Goal: Task Accomplishment & Management: Use online tool/utility

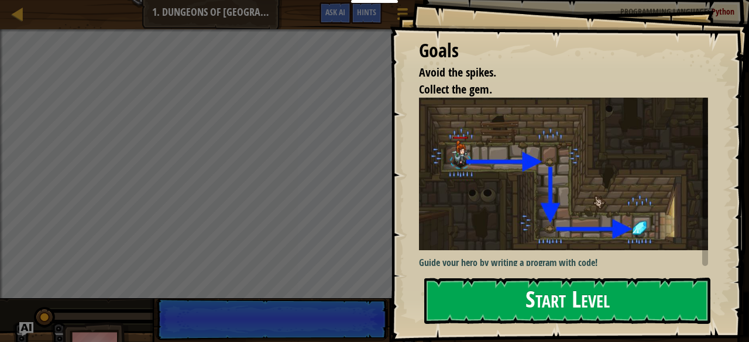
click at [543, 299] on button "Start Level" at bounding box center [567, 301] width 286 height 46
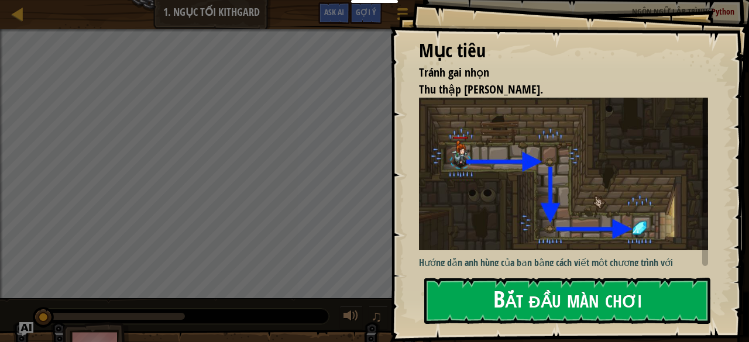
click at [549, 302] on button "Bắt đầu màn chơi" at bounding box center [567, 301] width 286 height 46
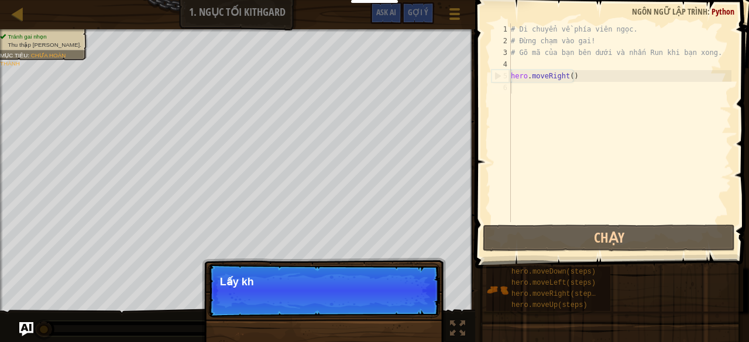
click at [558, 89] on div "# Di chuyển về phía viên ngọc. # Đừng chạm vào gai! # Gõ mã của bạn bên dưới và…" at bounding box center [619, 134] width 223 height 222
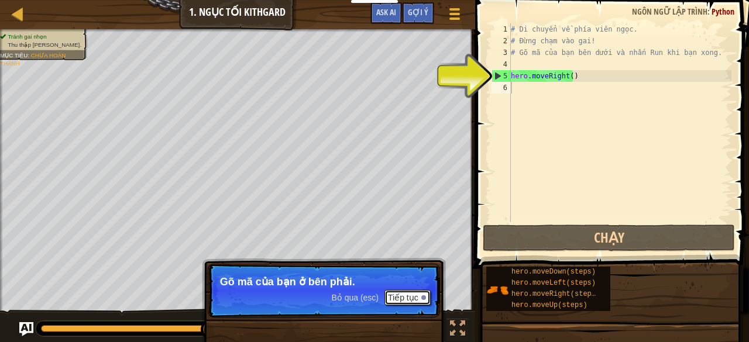
click at [408, 300] on button "Tiếp tục" at bounding box center [407, 297] width 46 height 15
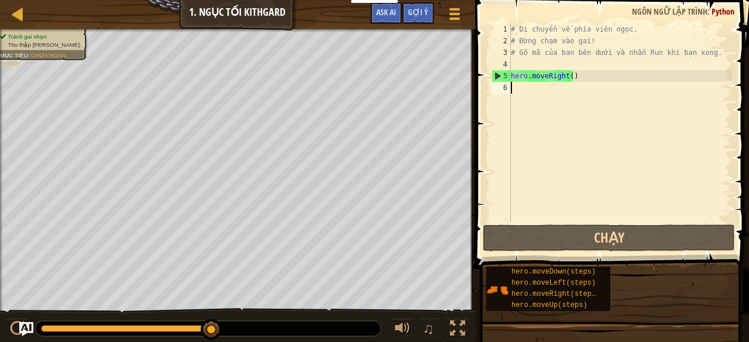
click at [552, 115] on div "# Di chuyển về phía viên ngọc. # Đừng chạm vào gai! # Gõ mã của bạn bên dưới và…" at bounding box center [619, 134] width 223 height 222
click at [539, 102] on div "# Di chuyển về phía viên ngọc. # Đừng chạm vào gai! # Gõ mã của bạn bên dưới và…" at bounding box center [619, 134] width 223 height 222
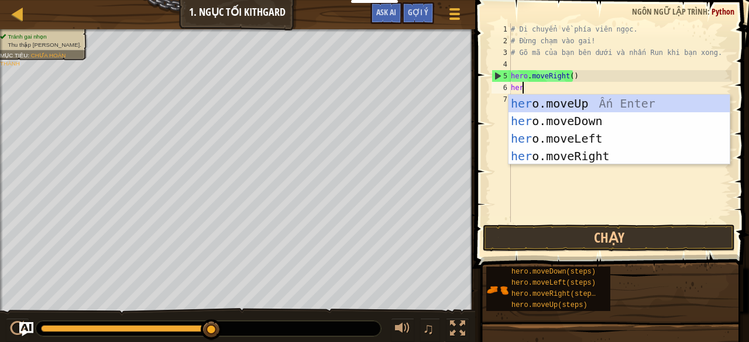
scroll to position [5, 0]
type textarea "h"
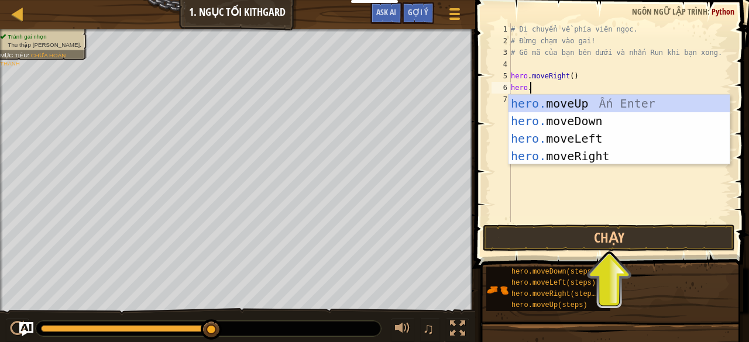
scroll to position [5, 1]
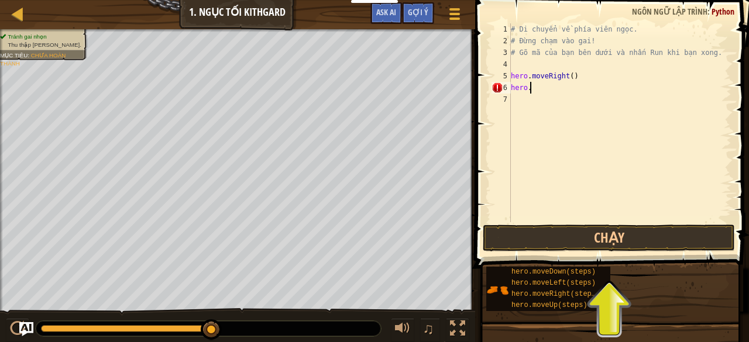
click at [544, 88] on div "# Di chuyển về phía viên ngọc. # Đừng chạm vào gai! # Gõ mã của bạn bên dưới và…" at bounding box center [619, 134] width 223 height 222
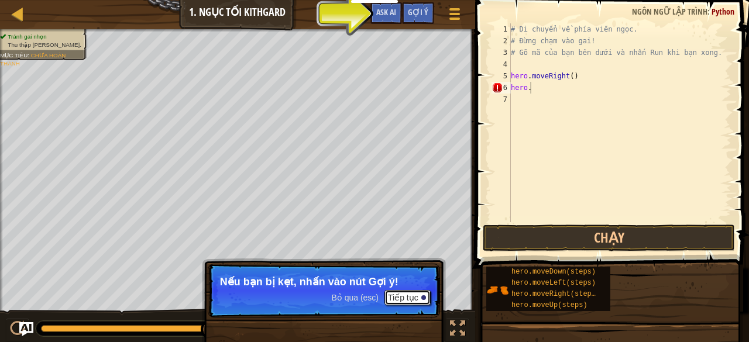
click at [404, 293] on button "Tiếp tục" at bounding box center [407, 297] width 46 height 15
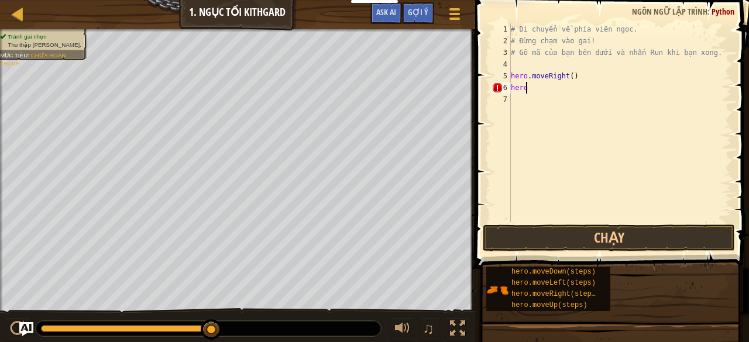
type textarea "hero."
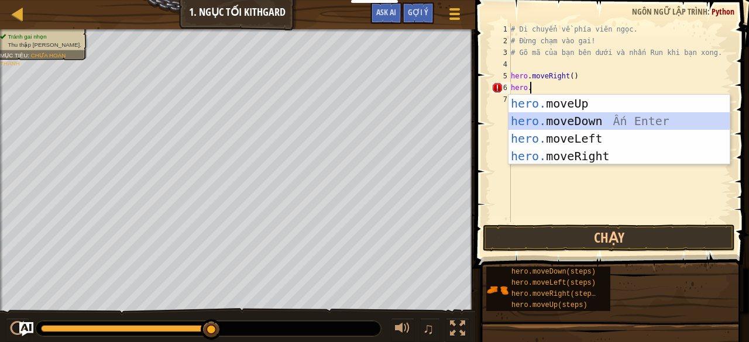
click at [553, 116] on div "hero. moveUp Ấn Enter hero. moveDown Ấn Enter hero. moveLeft Ấn Enter hero. mov…" at bounding box center [619, 147] width 222 height 105
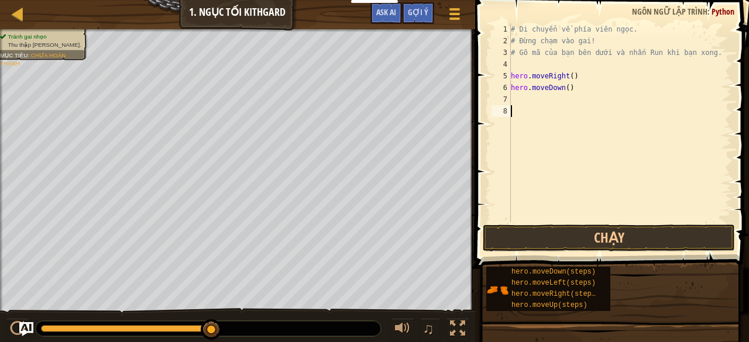
drag, startPoint x: 567, startPoint y: 119, endPoint x: 586, endPoint y: 131, distance: 22.4
click at [586, 131] on div "# Di chuyển về phía viên ngọc. # Đừng chạm vào gai! # Gõ mã của bạn bên dưới và…" at bounding box center [619, 134] width 223 height 222
click at [533, 104] on div "# Di chuyển về phía viên ngọc. # Đừng chạm vào gai! # Gõ mã của bạn bên dưới và…" at bounding box center [619, 134] width 223 height 222
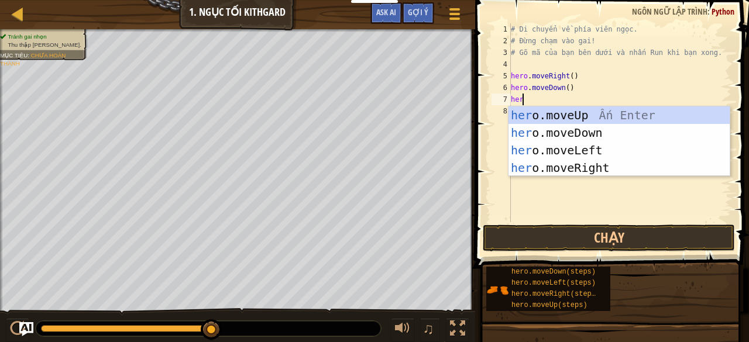
type textarea "hero"
click at [581, 171] on div "hero .moveUp Ấn Enter hero .moveDown Ấn Enter hero .moveLeft Ấn Enter hero .mov…" at bounding box center [619, 158] width 222 height 105
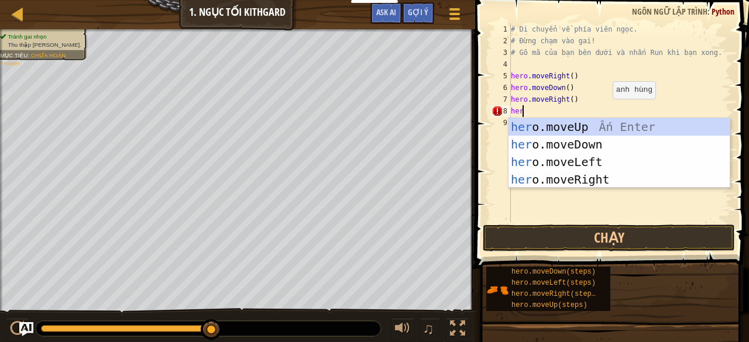
type textarea "h"
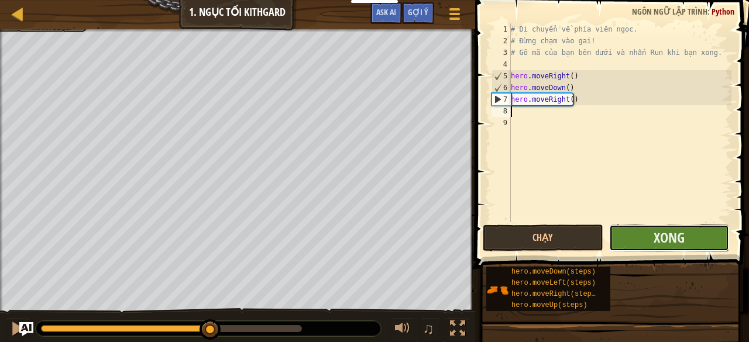
click at [653, 236] on button "Xong" at bounding box center [669, 238] width 120 height 27
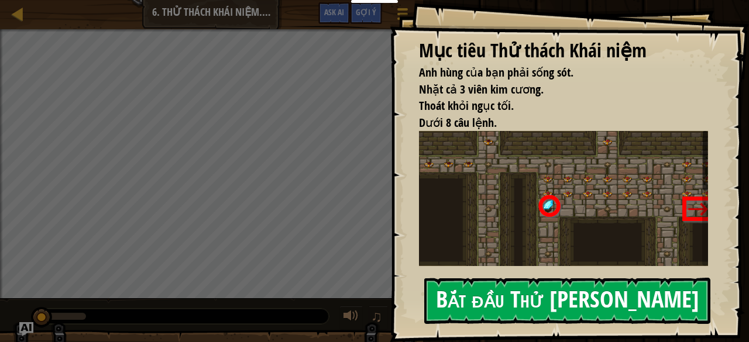
click at [452, 291] on button "Bắt đầu Thử [PERSON_NAME]" at bounding box center [567, 301] width 286 height 46
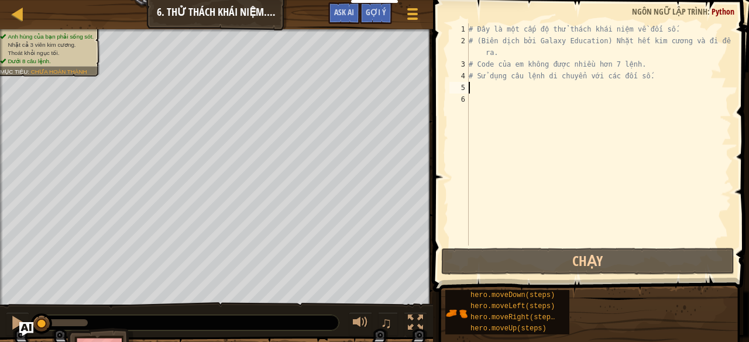
click at [473, 87] on div "# Đây là một cấp độ thử thách khái niệm về đối số. # (Biên dịch bởi Galaxy Educ…" at bounding box center [598, 146] width 265 height 246
type textarea "h"
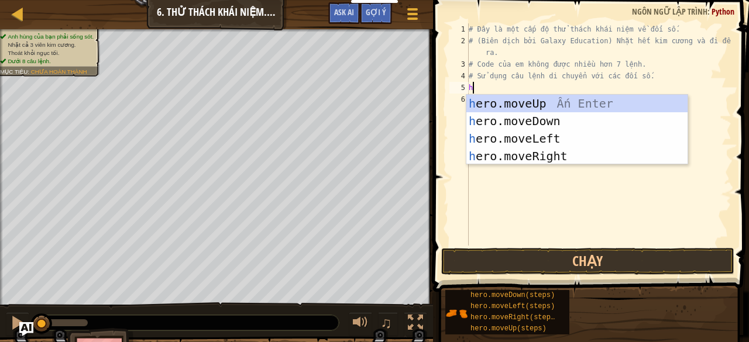
scroll to position [5, 0]
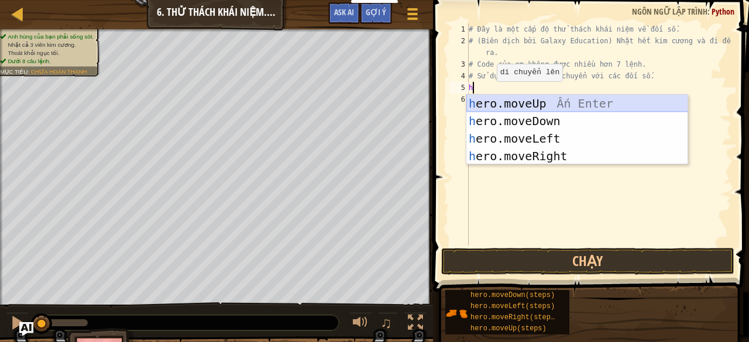
click at [511, 105] on div "h ero.moveUp Ấn Enter h ero.moveDown Ấn Enter h ero.moveLeft Ấn Enter h ero.mov…" at bounding box center [577, 147] width 222 height 105
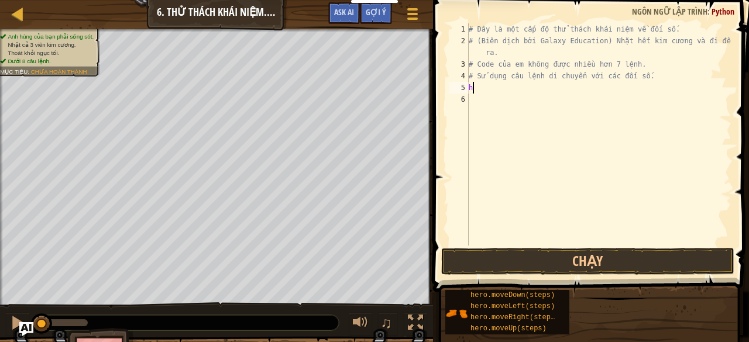
type textarea "he"
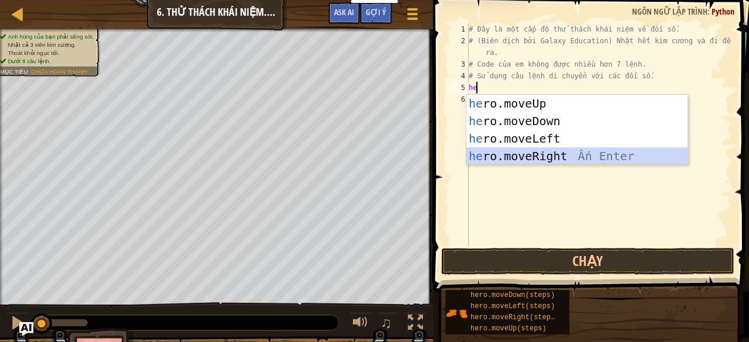
click at [554, 150] on div "he ro.moveUp Ấn Enter he ro.moveDown Ấn Enter he ro.moveLeft Ấn Enter he ro.mov…" at bounding box center [577, 147] width 222 height 105
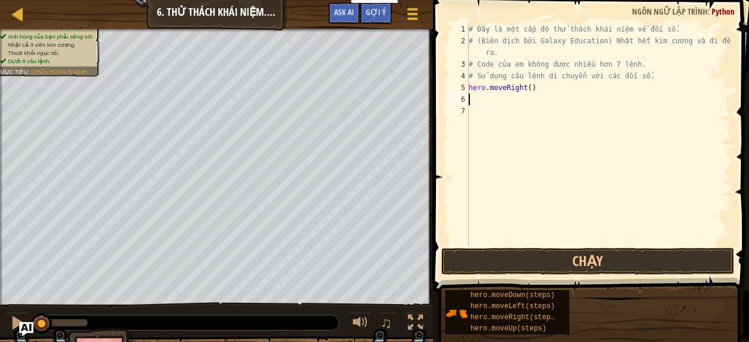
type textarea "h"
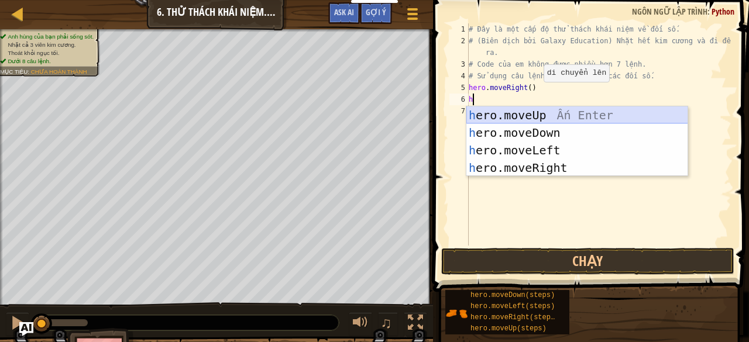
click at [533, 115] on div "h ero.moveUp Ấn Enter h ero.moveDown Ấn Enter h ero.moveLeft Ấn Enter h ero.mov…" at bounding box center [577, 158] width 222 height 105
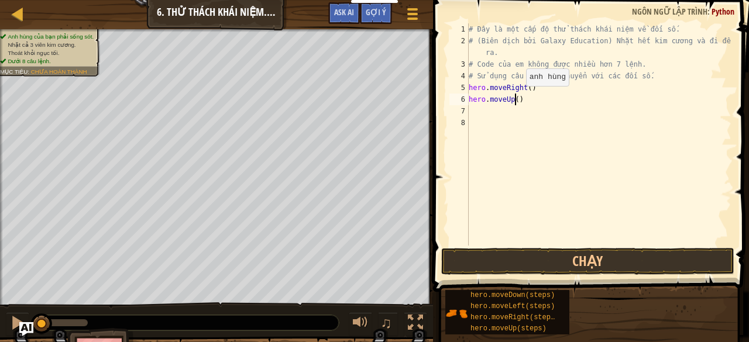
click at [516, 98] on div "# Đây là một cấp độ thử thách khái niệm về đối số. # (Biên dịch bởi Galaxy Educ…" at bounding box center [598, 146] width 265 height 246
type textarea "hero.moveUp(3)"
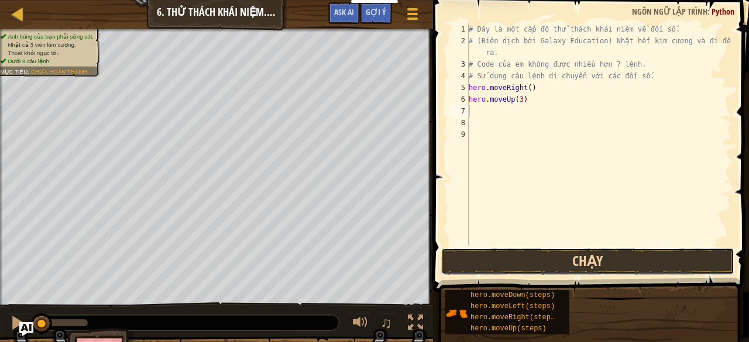
click at [611, 264] on button "Chạy" at bounding box center [587, 261] width 293 height 27
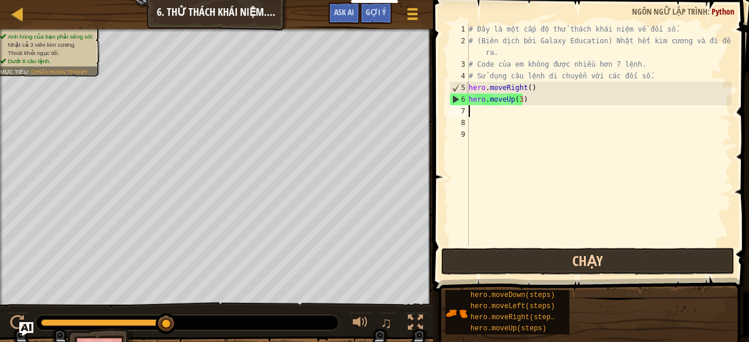
type textarea "h"
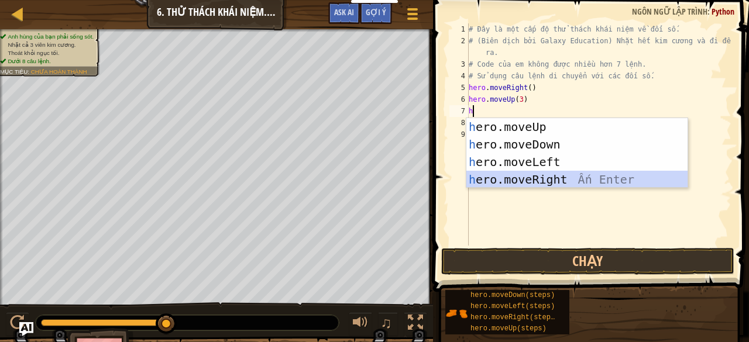
click at [573, 185] on div "h ero.moveUp Ấn Enter h ero.moveDown Ấn Enter h ero.moveLeft Ấn Enter h ero.mov…" at bounding box center [577, 170] width 222 height 105
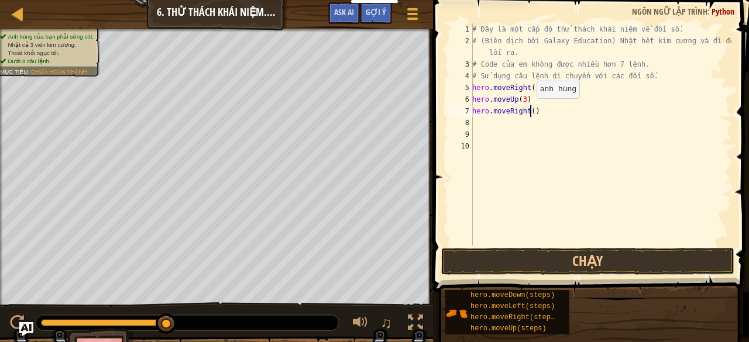
click at [530, 110] on div "# Đây là một cấp độ thử thách khái niệm về đối số. # (Biên dịch bởi Galaxy Educ…" at bounding box center [600, 146] width 261 height 246
type textarea "hero.moveRight(2)"
click at [539, 109] on div "# Đây là một cấp độ thử thách khái niệm về đối số. # (Biên dịch bởi Galaxy Educ…" at bounding box center [600, 146] width 261 height 246
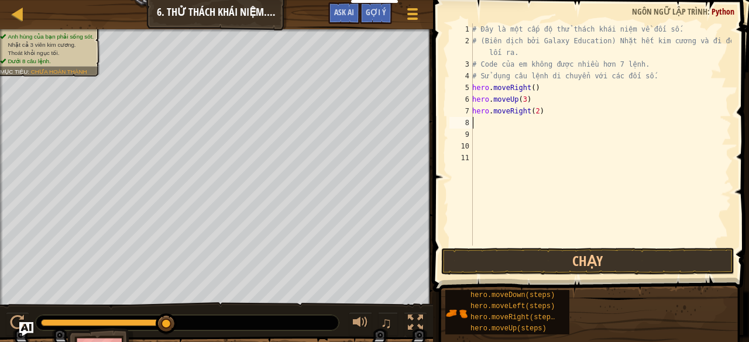
type textarea "h"
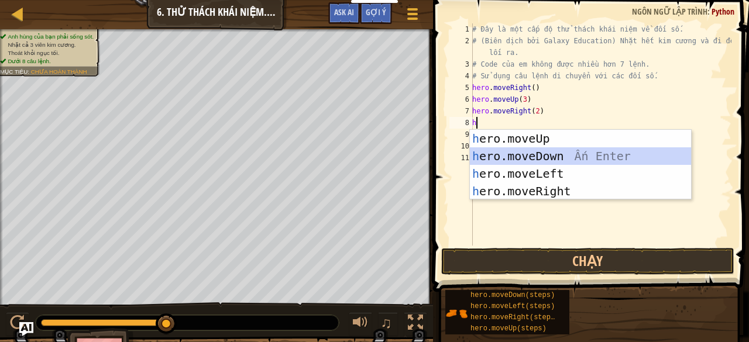
click at [563, 152] on div "h ero.moveUp Ấn Enter h ero.moveDown Ấn Enter h ero.moveLeft Ấn Enter h ero.mov…" at bounding box center [581, 182] width 222 height 105
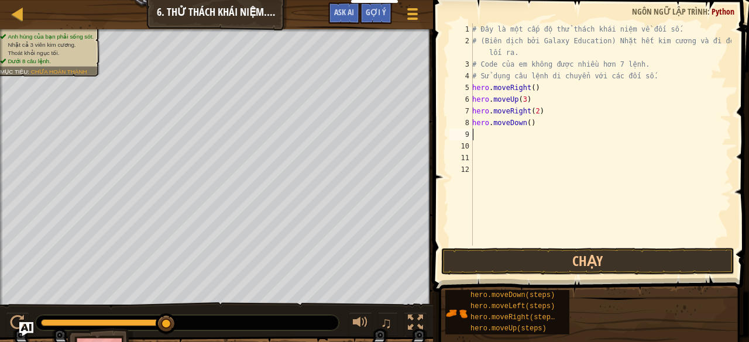
type textarea "h"
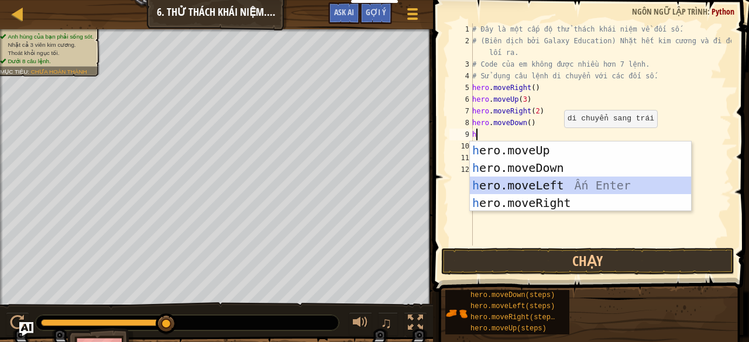
click at [564, 184] on div "h ero.moveUp Ấn Enter h ero.moveDown Ấn Enter h ero.moveLeft Ấn Enter h ero.mov…" at bounding box center [581, 194] width 222 height 105
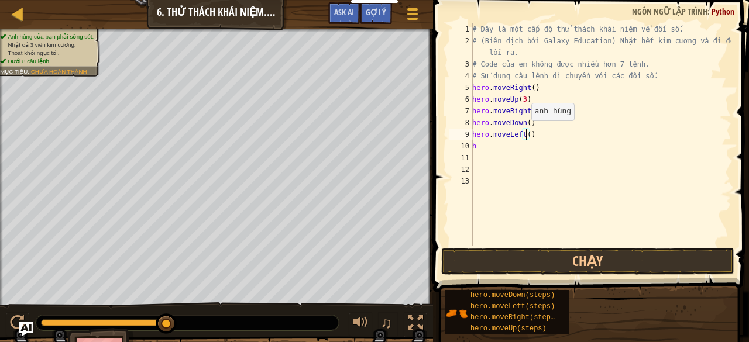
click at [524, 132] on div "# Đây là một cấp độ thử thách khái niệm về đối số. # (Biên dịch bởi Galaxy Educ…" at bounding box center [600, 146] width 261 height 246
click at [504, 147] on div "# Đây là một cấp độ thử thách khái niệm về đối số. # (Biên dịch bởi Galaxy Educ…" at bounding box center [600, 146] width 261 height 246
type textarea "h"
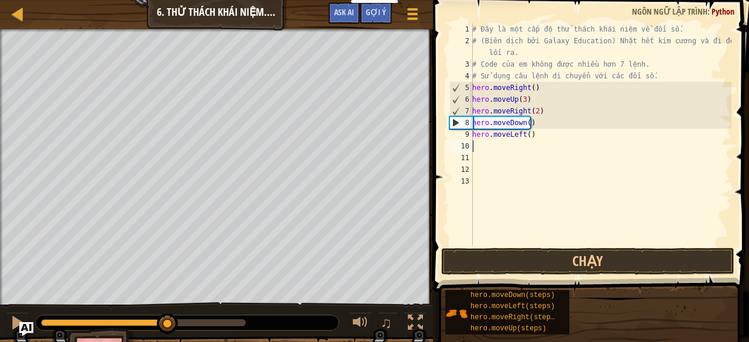
type textarea "h"
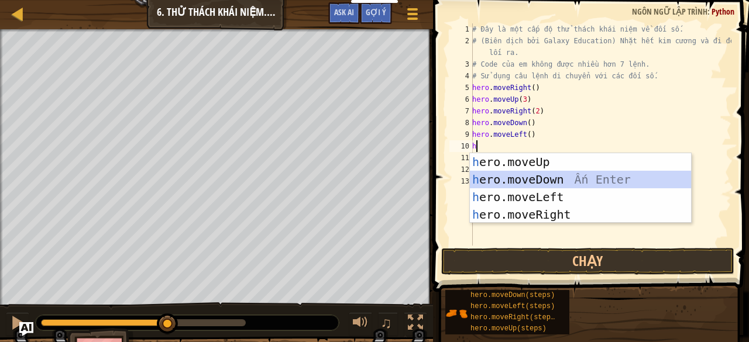
click at [560, 175] on div "h ero.moveUp Ấn Enter h ero.moveDown Ấn Enter h ero.moveLeft Ấn Enter h ero.mov…" at bounding box center [581, 205] width 222 height 105
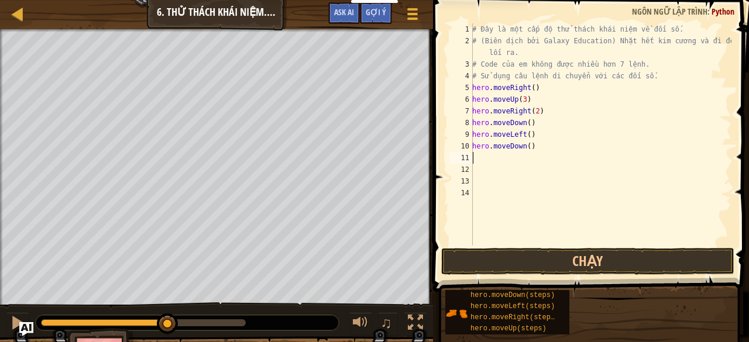
type textarea "2"
click at [526, 150] on div "# Đây là một cấp độ thử thách khái niệm về đối số. # (Biên dịch bởi Galaxy Educ…" at bounding box center [600, 146] width 261 height 246
type textarea "hero.moveDown(2)"
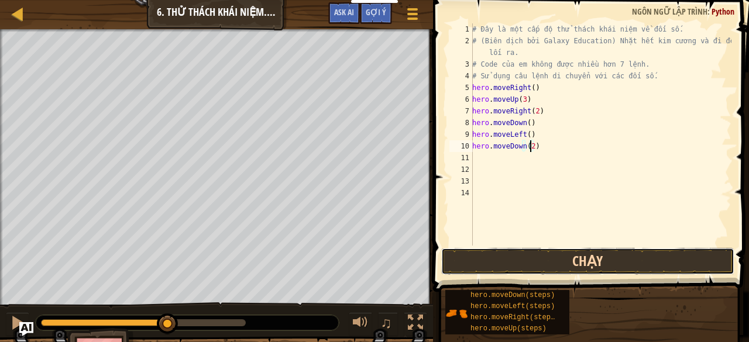
click at [588, 265] on button "Chạy" at bounding box center [587, 261] width 293 height 27
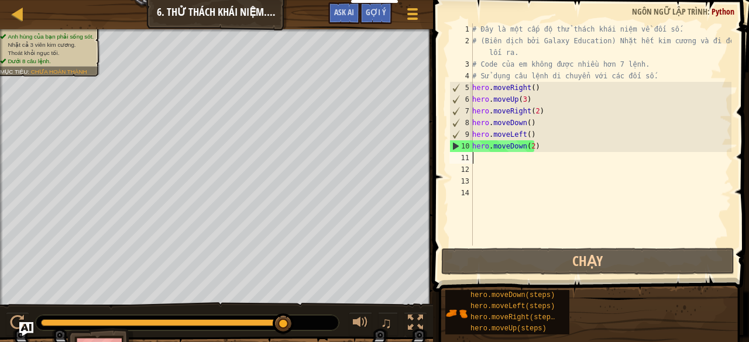
click at [522, 156] on div "# Đây là một cấp độ thử thách khái niệm về đối số. # (Biên dịch bởi Galaxy Educ…" at bounding box center [600, 146] width 261 height 246
type textarea "h"
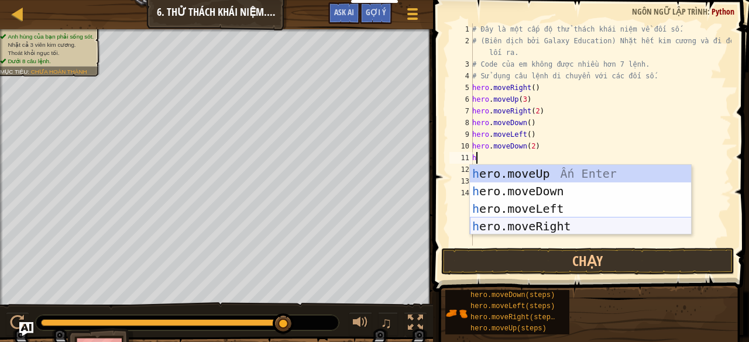
click at [553, 222] on div "h ero.moveUp Ấn Enter h ero.moveDown Ấn Enter h ero.moveLeft Ấn Enter h ero.mov…" at bounding box center [581, 217] width 222 height 105
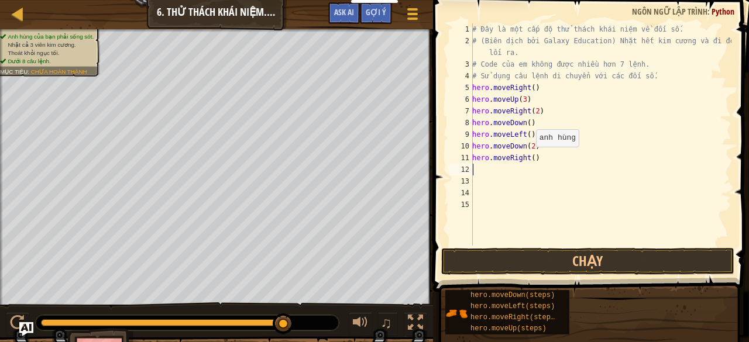
click at [529, 158] on div "# Đây là một cấp độ thử thách khái niệm về đối số. # (Biên dịch bởi Galaxy Educ…" at bounding box center [600, 146] width 261 height 246
type textarea "hero.moveRight(2)"
click at [544, 158] on div "# Đây là một cấp độ thử thách khái niệm về đối số. # (Biên dịch bởi Galaxy Educ…" at bounding box center [600, 146] width 261 height 246
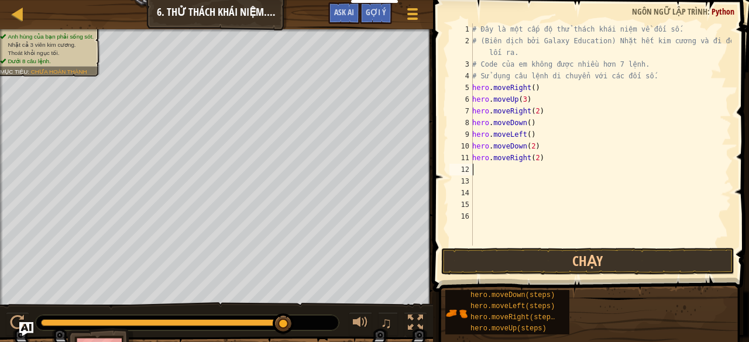
type textarea "h"
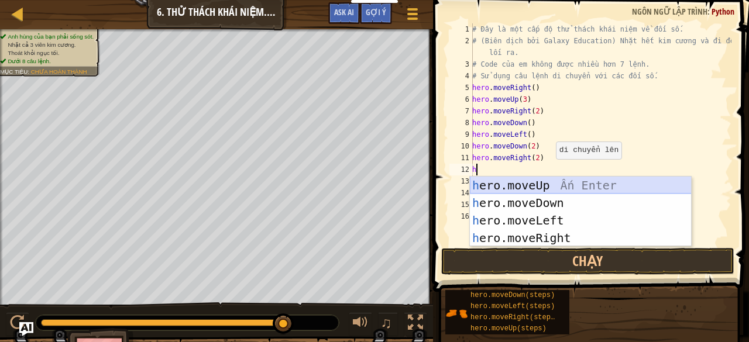
click at [544, 187] on div "h ero.moveUp Ấn Enter h ero.moveDown Ấn Enter h ero.moveLeft Ấn Enter h ero.mov…" at bounding box center [581, 229] width 222 height 105
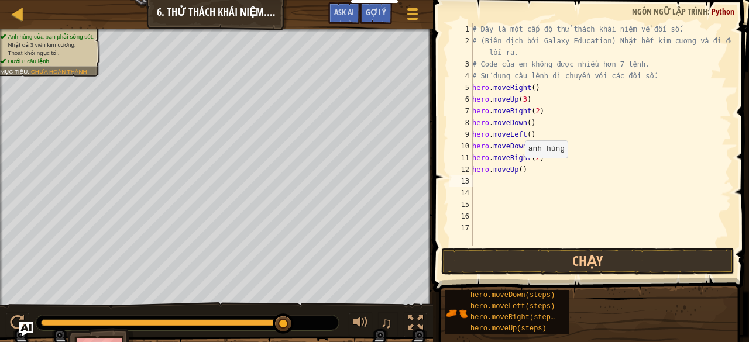
click at [518, 169] on div "# Đây là một cấp độ thử thách khái niệm về đối số. # (Biên dịch bởi Galaxy Educ…" at bounding box center [600, 146] width 261 height 246
click at [531, 168] on div "# Đây là một cấp độ thử thách khái niệm về đối số. # (Biên dịch bởi Galaxy Educ…" at bounding box center [600, 146] width 261 height 246
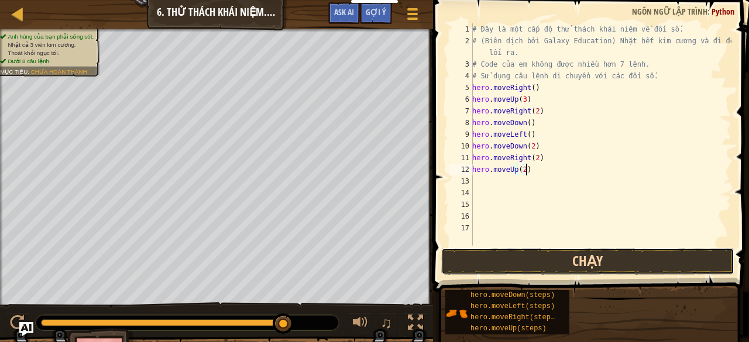
click at [597, 260] on button "Chạy" at bounding box center [587, 261] width 293 height 27
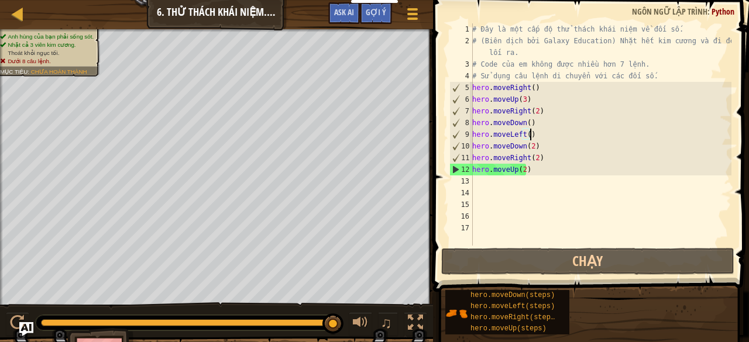
click at [532, 135] on div "# Đây là một cấp độ thử thách khái niệm về đối số. # (Biên dịch bởi Galaxy Educ…" at bounding box center [600, 146] width 261 height 246
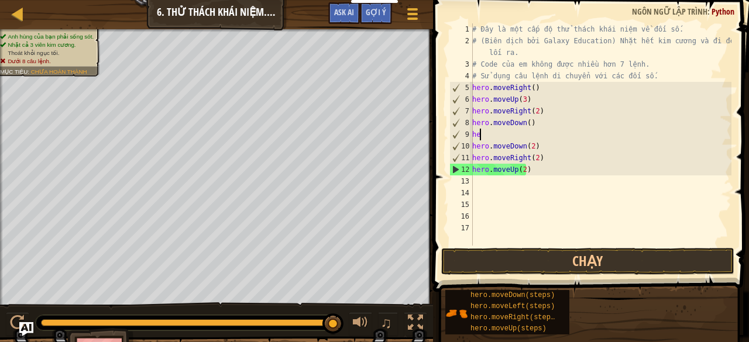
scroll to position [5, 0]
type textarea "h"
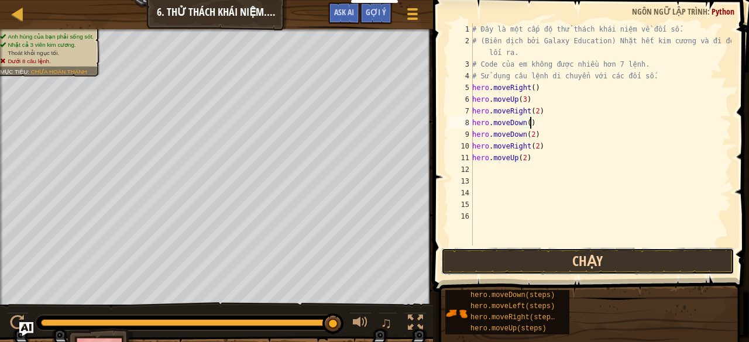
click at [578, 260] on button "Chạy" at bounding box center [587, 261] width 293 height 27
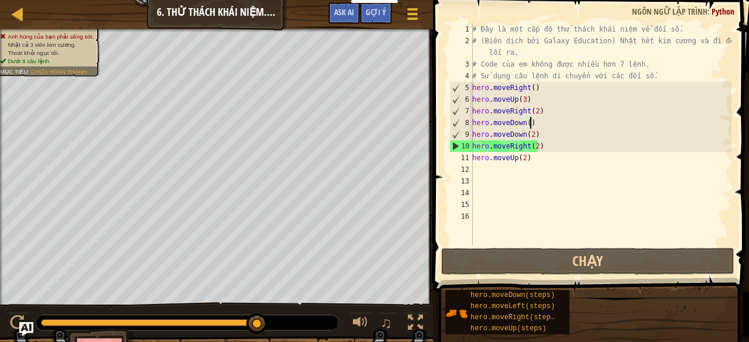
click at [544, 144] on div "# Đây là một cấp độ thử thách khái niệm về đối số. # (Biên dịch bởi Galaxy Educ…" at bounding box center [600, 146] width 261 height 246
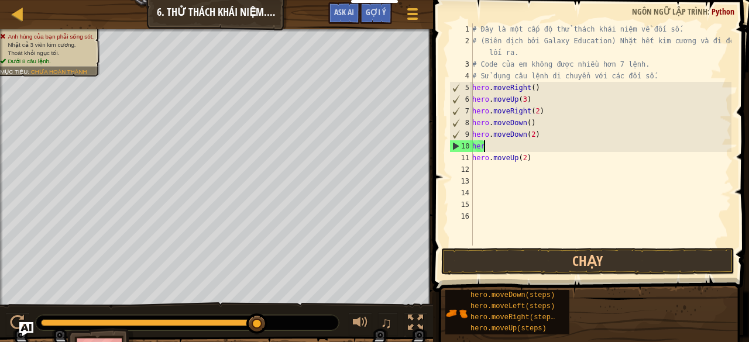
type textarea "h"
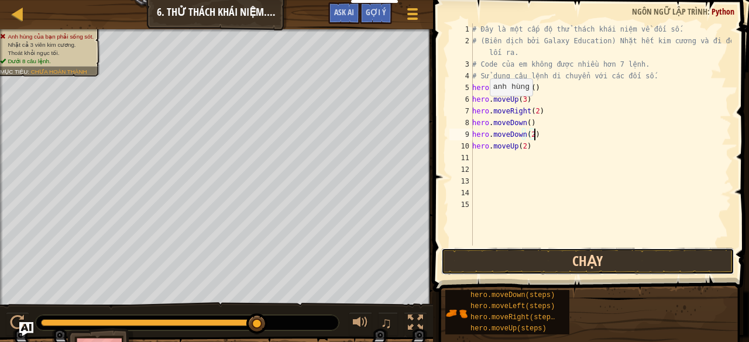
click at [467, 258] on button "Chạy" at bounding box center [587, 261] width 293 height 27
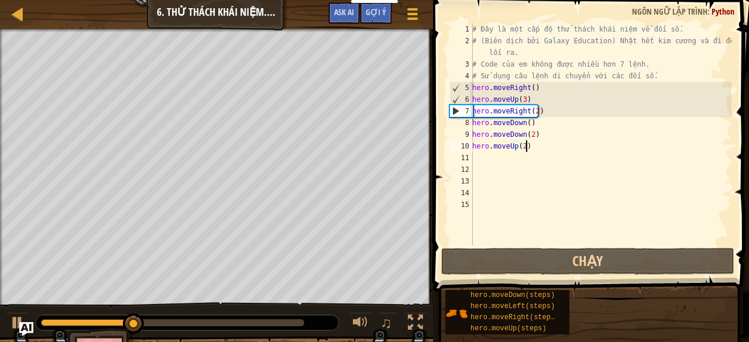
click at [531, 146] on div "# Đây là một cấp độ thử thách khái niệm về đối số. # (Biên dịch bởi Galaxy Educ…" at bounding box center [600, 146] width 261 height 246
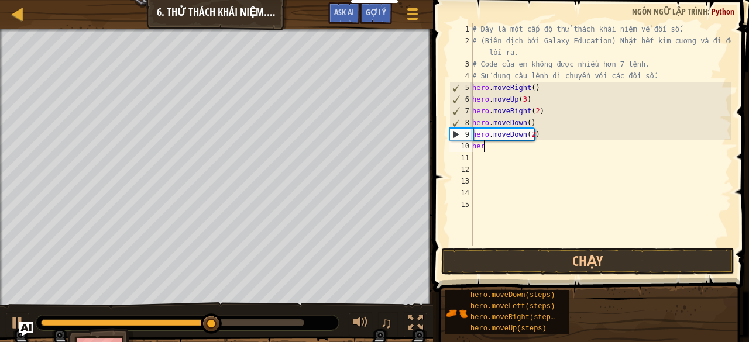
type textarea "h"
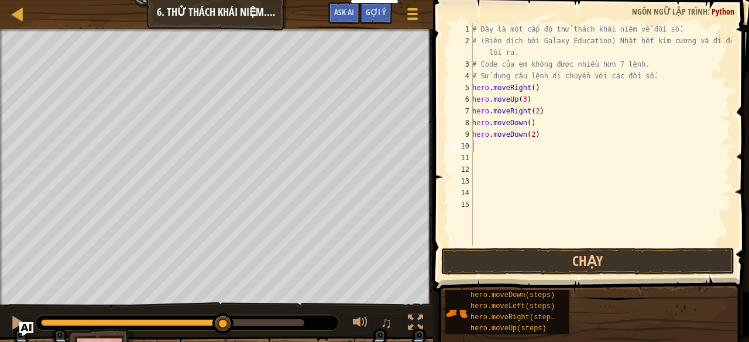
type textarea "hero.moveDown(2)"
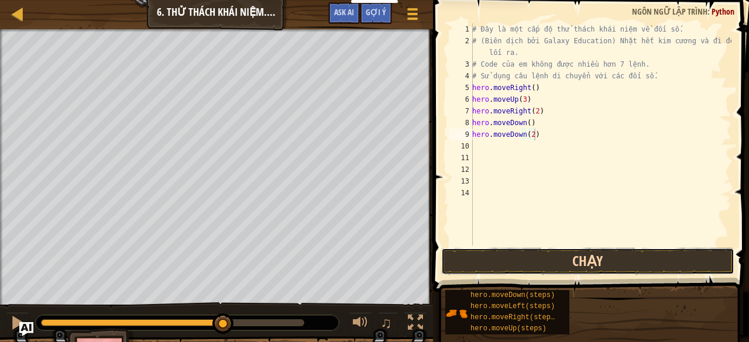
click at [563, 263] on button "Chạy" at bounding box center [587, 261] width 293 height 27
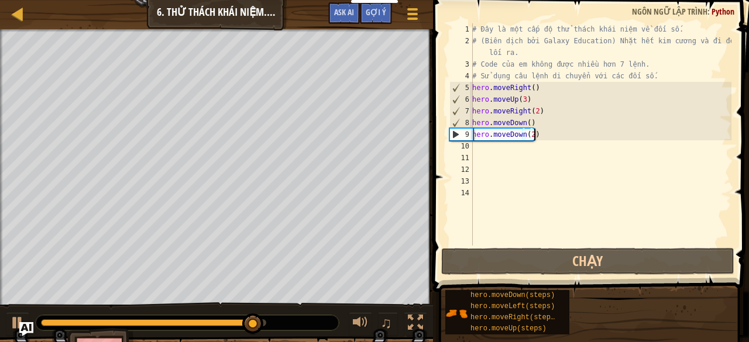
click at [541, 130] on div "# Đây là một cấp độ thử thách khái niệm về đối số. # (Biên dịch bởi Galaxy Educ…" at bounding box center [600, 146] width 261 height 246
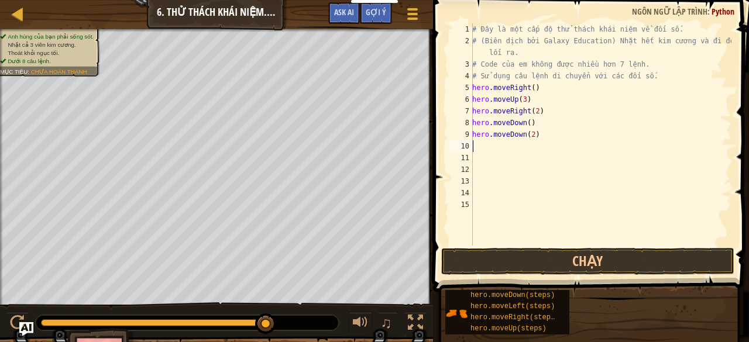
type textarea "h"
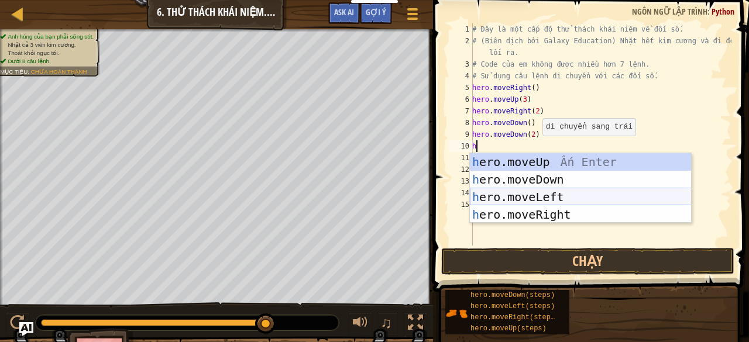
click at [528, 198] on div "h ero.moveUp Ấn Enter h ero.moveDown Ấn Enter h ero.moveLeft Ấn Enter h ero.mov…" at bounding box center [581, 205] width 222 height 105
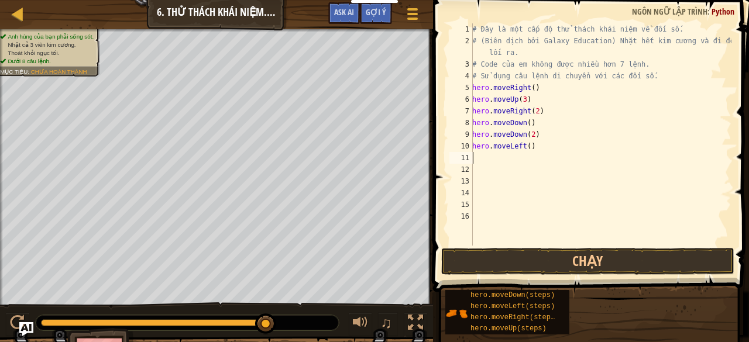
type textarea "h"
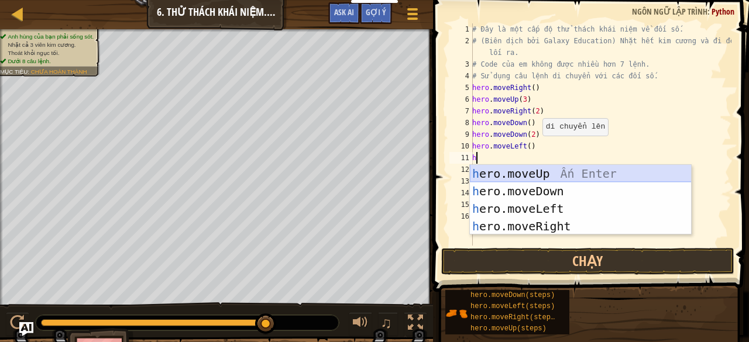
click at [518, 175] on div "h ero.moveUp Ấn Enter h ero.moveDown Ấn Enter h ero.moveLeft Ấn Enter h ero.mov…" at bounding box center [581, 217] width 222 height 105
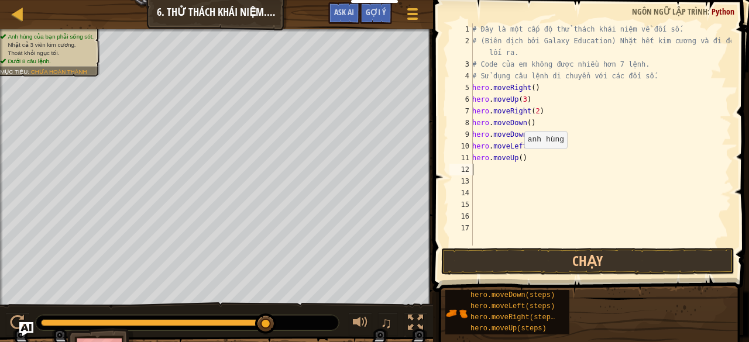
click at [517, 160] on div "# Đây là một cấp độ thử thách khái niệm về đối số. # (Biên dịch bởi Galaxy Educ…" at bounding box center [600, 146] width 261 height 246
type textarea "hero.moveUp(2)"
click at [533, 158] on div "# Đây là một cấp độ thử thách khái niệm về đối số. # (Biên dịch bởi Galaxy Educ…" at bounding box center [600, 146] width 261 height 246
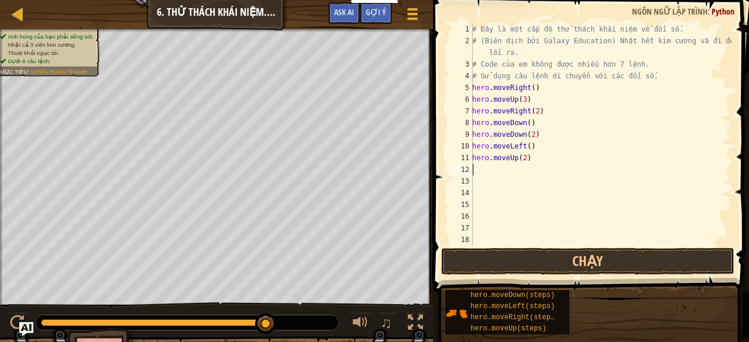
type textarea "h"
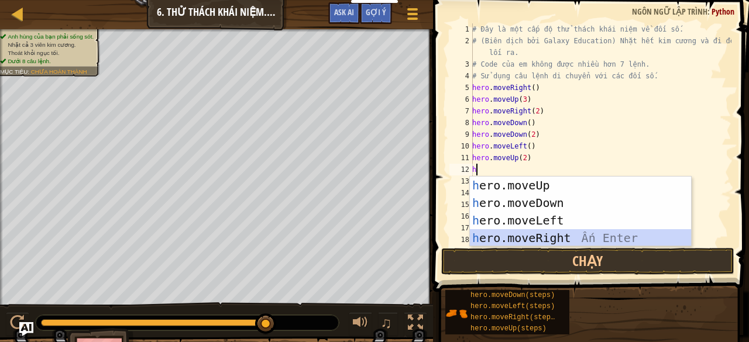
click at [522, 235] on div "h ero.moveUp Ấn Enter h ero.moveDown Ấn Enter h ero.moveLeft Ấn Enter h ero.mov…" at bounding box center [581, 229] width 222 height 105
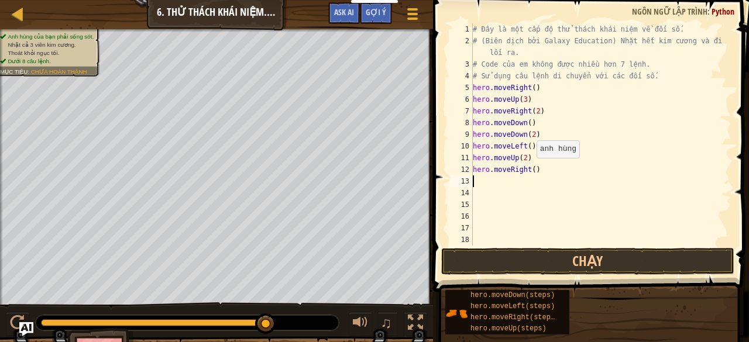
click at [530, 169] on div "# Đây là một cấp độ thử thách khái niệm về đối số. # (Biên dịch bởi Galaxy Educ…" at bounding box center [596, 146] width 252 height 246
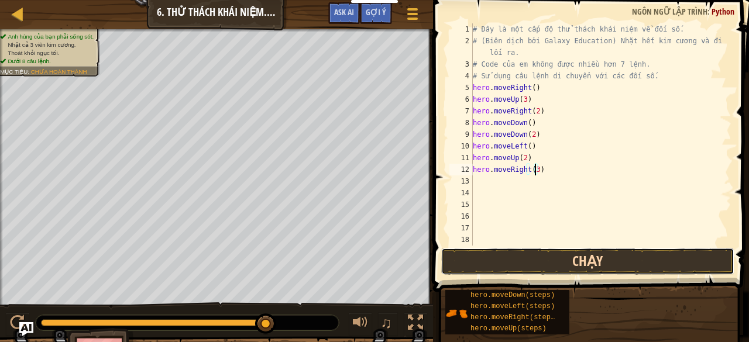
click at [537, 255] on button "Chạy" at bounding box center [587, 261] width 293 height 27
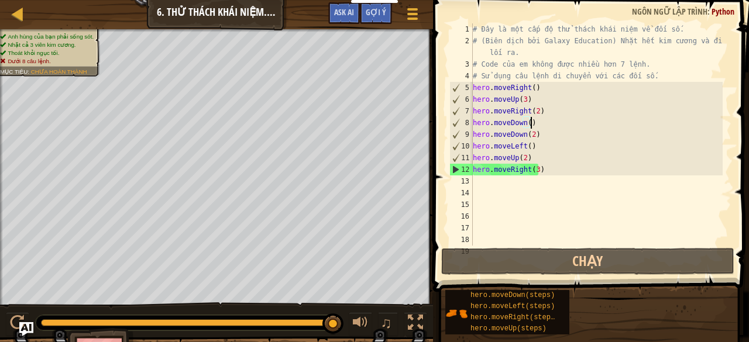
click at [539, 124] on div "# Đây là một cấp độ thử thách khái niệm về đối số. # (Biên dịch bởi Galaxy Educ…" at bounding box center [596, 146] width 252 height 246
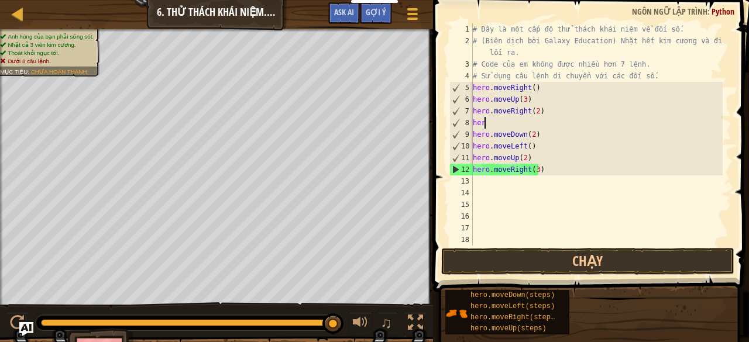
scroll to position [5, 0]
type textarea "h"
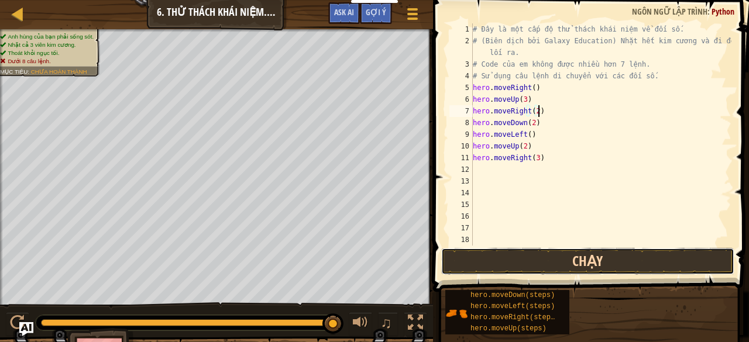
click at [581, 254] on button "Chạy" at bounding box center [587, 261] width 293 height 27
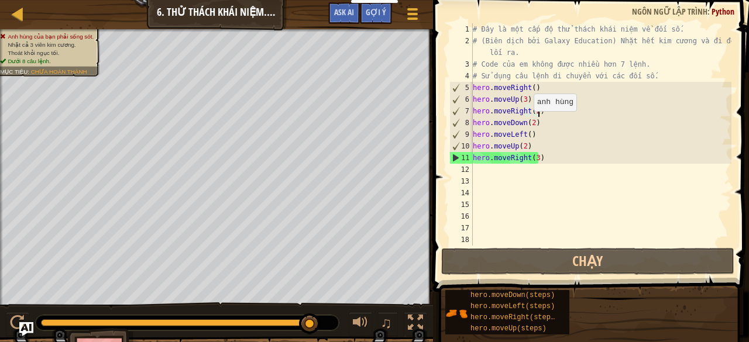
click at [528, 122] on div "# Đây là một cấp độ thử thách khái niệm về đối số. # (Biên dịch bởi Galaxy Educ…" at bounding box center [600, 146] width 261 height 246
click at [529, 123] on div "# Đây là một cấp độ thử thách khái niệm về đối số. # (Biên dịch bởi Galaxy Educ…" at bounding box center [600, 146] width 261 height 246
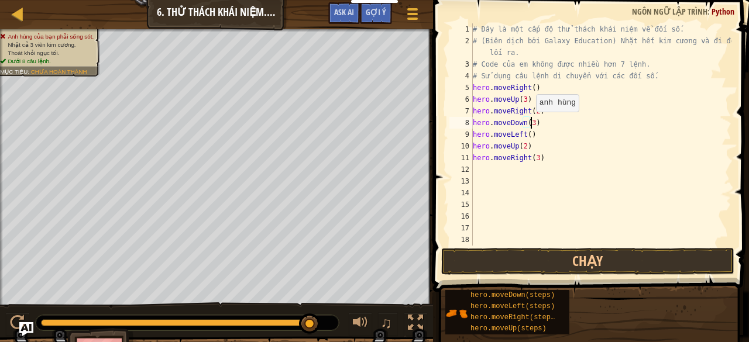
scroll to position [5, 5]
type textarea "hero.moveDown(3)"
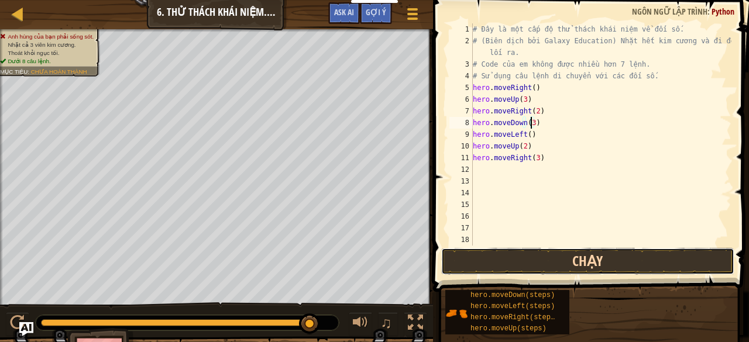
click at [561, 259] on button "Chạy" at bounding box center [587, 261] width 293 height 27
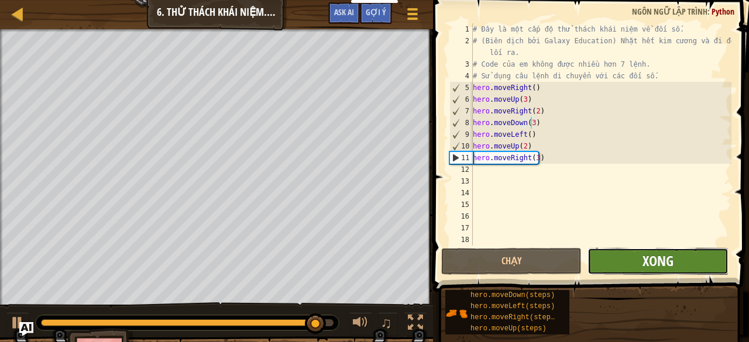
click at [645, 268] on span "Xong" at bounding box center [657, 260] width 31 height 19
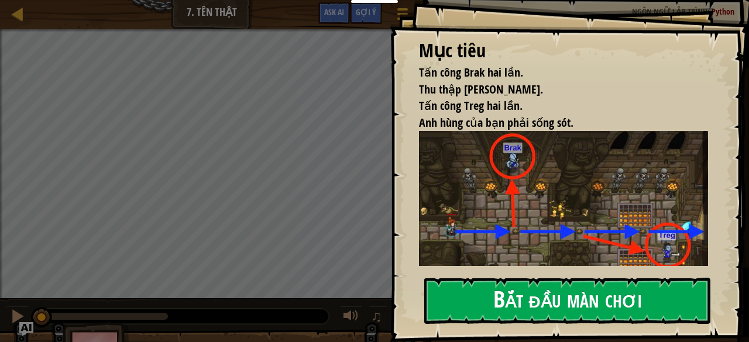
click at [442, 293] on button "Bắt đầu màn chơi" at bounding box center [567, 301] width 286 height 46
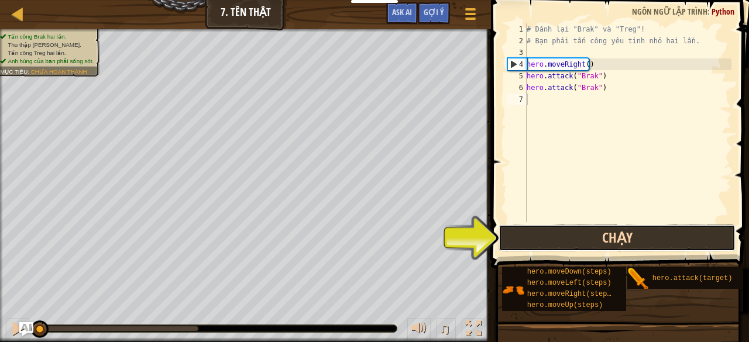
click at [556, 229] on button "Chạy" at bounding box center [616, 238] width 236 height 27
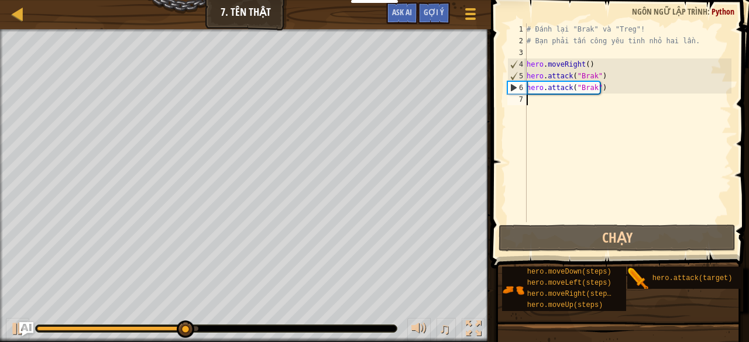
click at [545, 111] on div "# Đánh lại "Brak" và "Treg"! # Bạn phải tấn công yêu tinh nhỏ hai lần. hero . m…" at bounding box center [627, 134] width 207 height 222
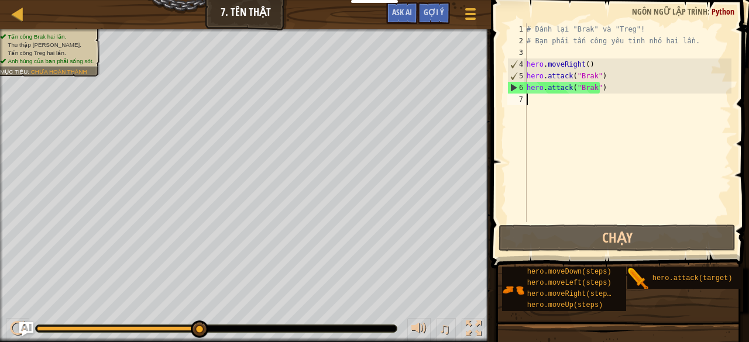
click at [537, 103] on div "# Đánh lại "Brak" và "Treg"! # Bạn phải tấn công yêu tinh nhỏ hai lần. hero . m…" at bounding box center [627, 134] width 207 height 222
type textarea "h"
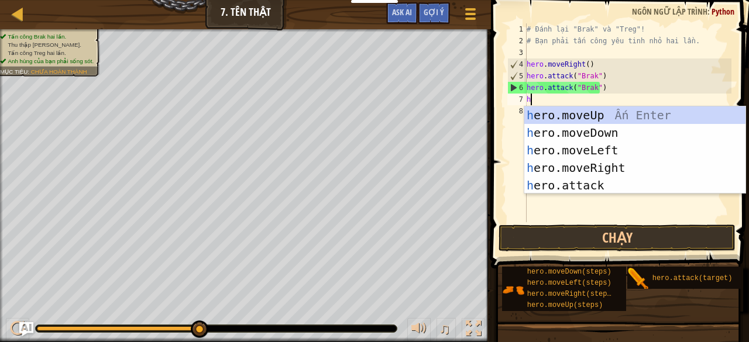
scroll to position [5, 0]
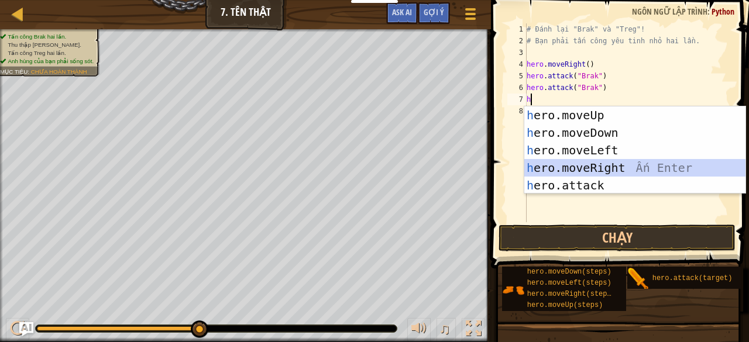
click at [618, 163] on div "h ero.moveUp Ấn Enter h ero.moveDown Ấn Enter h ero.moveLeft Ấn Enter h ero.mov…" at bounding box center [635, 167] width 222 height 123
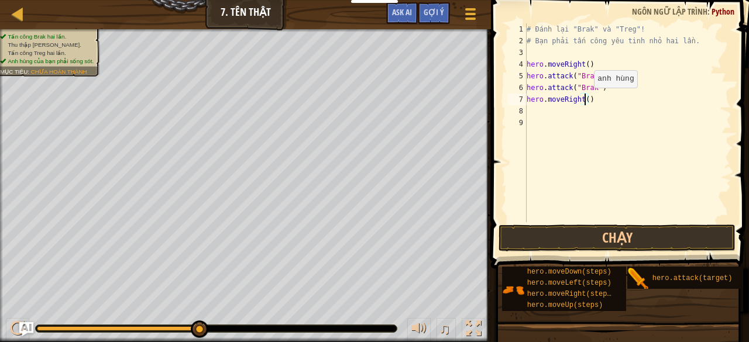
click at [584, 99] on div "# Đánh lại "Brak" và "Treg"! # Bạn phải tấn công yêu tinh nhỏ hai lần. hero . m…" at bounding box center [627, 134] width 207 height 222
type textarea "hero.moveRight(2)"
click at [580, 106] on div "# Đánh lại "Brak" và "Treg"! # Bạn phải tấn công yêu tinh nhỏ hai lần. hero . m…" at bounding box center [627, 134] width 207 height 222
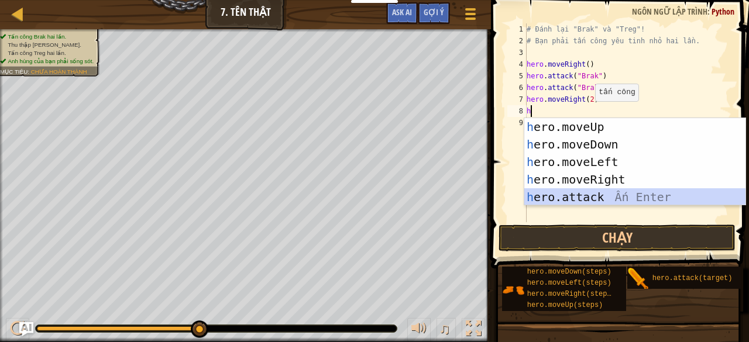
click at [608, 197] on div "h ero.moveUp Ấn Enter h ero.moveDown Ấn Enter h ero.moveLeft Ấn Enter h ero.mov…" at bounding box center [635, 179] width 222 height 123
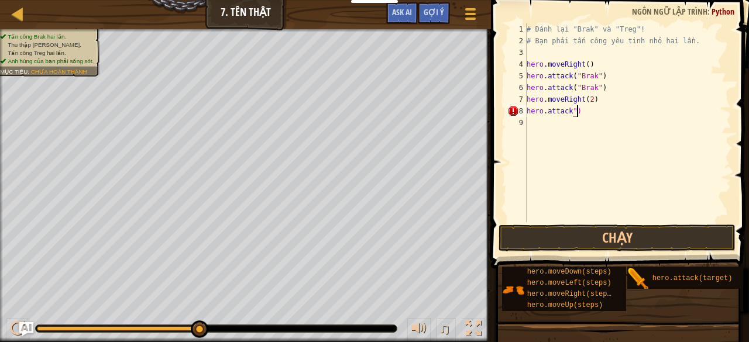
click at [592, 114] on div "# Đánh lại "Brak" và "Treg"! # Bạn phải tấn công yêu tinh nhỏ hai lần. hero . m…" at bounding box center [627, 134] width 207 height 222
type textarea "h"
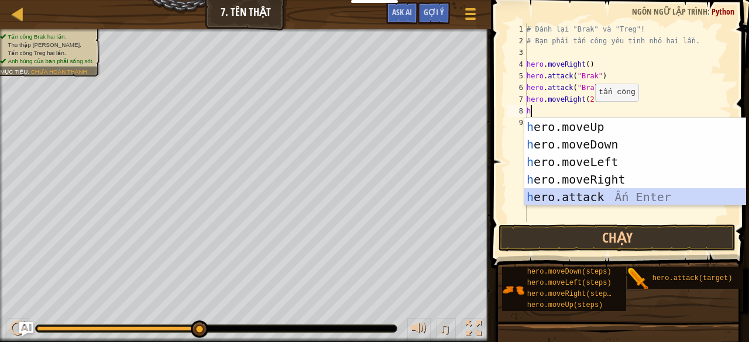
click at [611, 195] on div "h ero.moveUp Ấn Enter h ero.moveDown Ấn Enter h ero.moveLeft Ấn Enter h ero.mov…" at bounding box center [635, 179] width 222 height 123
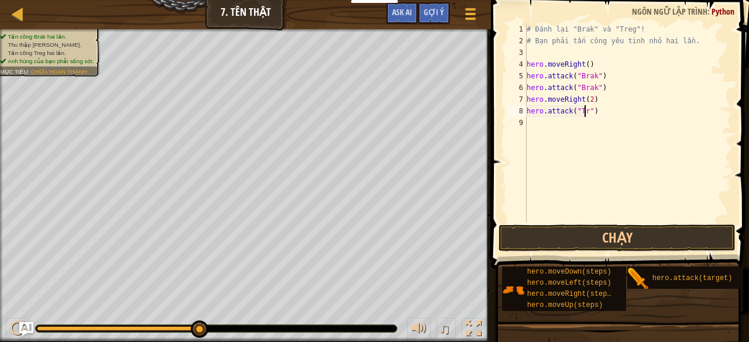
scroll to position [5, 5]
type textarea "hero.attack("Treg")"
click at [605, 111] on div "# Đánh lại "Brak" và "Treg"! # Bạn phải tấn công yêu tinh nhỏ hai lần. hero . m…" at bounding box center [627, 134] width 207 height 222
click at [600, 126] on div "# Đánh lại "Brak" và "Treg"! # Bạn phải tấn công yêu tinh nhỏ hai lần. hero . m…" at bounding box center [627, 134] width 207 height 222
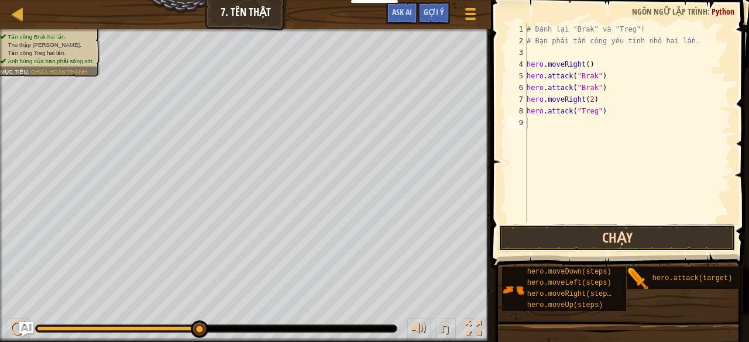
click at [603, 236] on button "Chạy" at bounding box center [616, 238] width 236 height 27
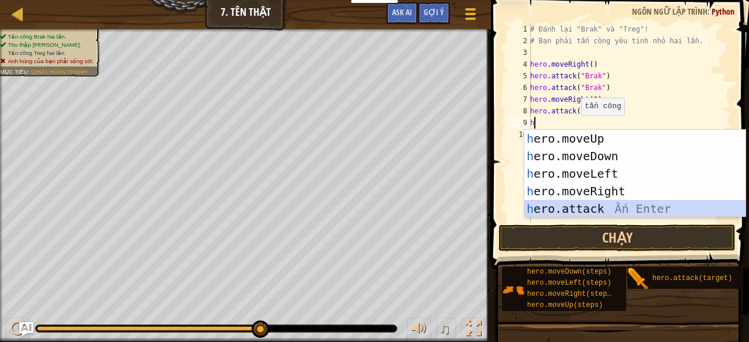
click at [602, 210] on div "h ero.moveUp Ấn Enter h ero.moveDown Ấn Enter h ero.moveLeft Ấn Enter h ero.mov…" at bounding box center [635, 191] width 222 height 123
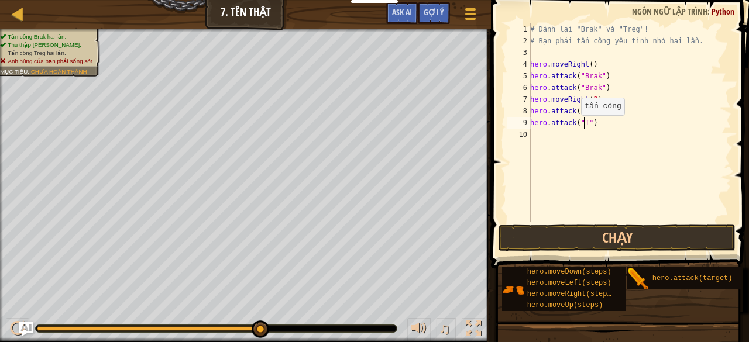
scroll to position [5, 5]
type textarea "hero.attack("Treg")"
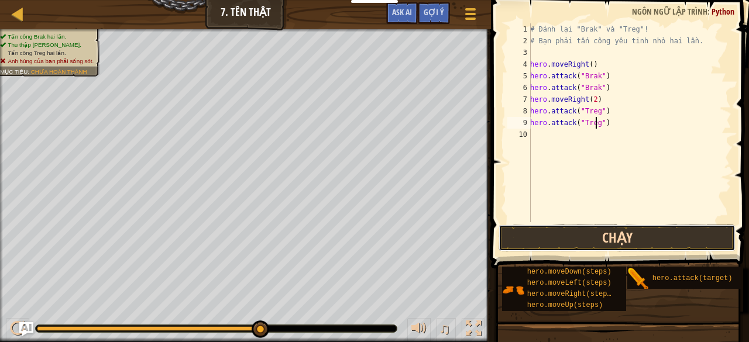
click at [600, 237] on button "Chạy" at bounding box center [616, 238] width 236 height 27
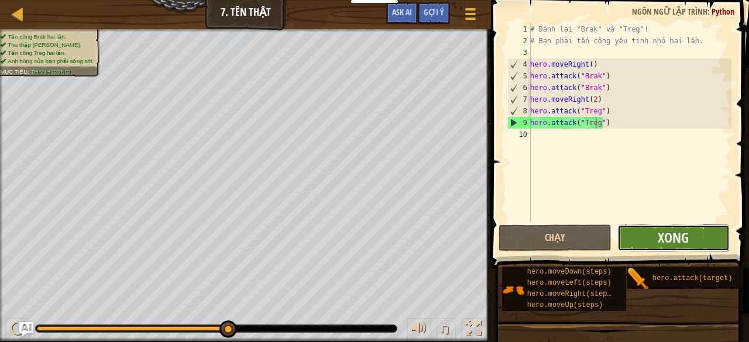
click at [642, 239] on button "Xong" at bounding box center [673, 238] width 112 height 27
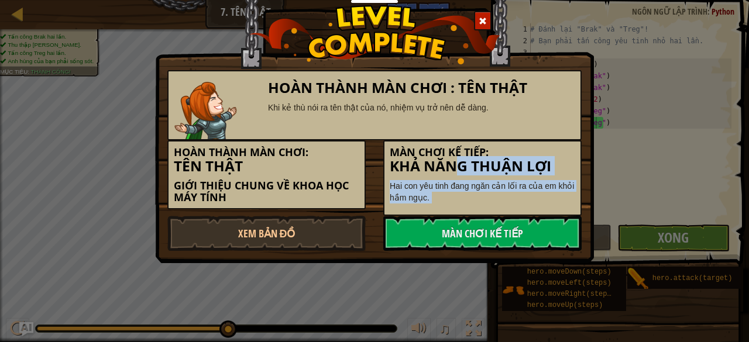
drag, startPoint x: 642, startPoint y: 239, endPoint x: 453, endPoint y: 163, distance: 203.6
click at [453, 163] on div "Hoàn thành màn chơi : Tên Thật Khi kẻ thù nói ra tên thật của nó, nhiệm vụ trở …" at bounding box center [374, 171] width 749 height 342
